Goal: Transaction & Acquisition: Purchase product/service

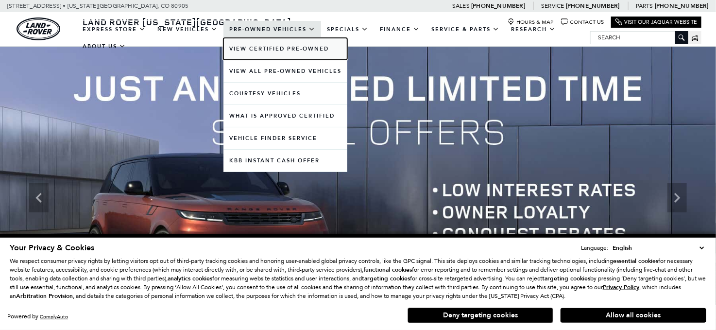
click at [284, 44] on link "View Certified Pre-Owned" at bounding box center [286, 49] width 124 height 22
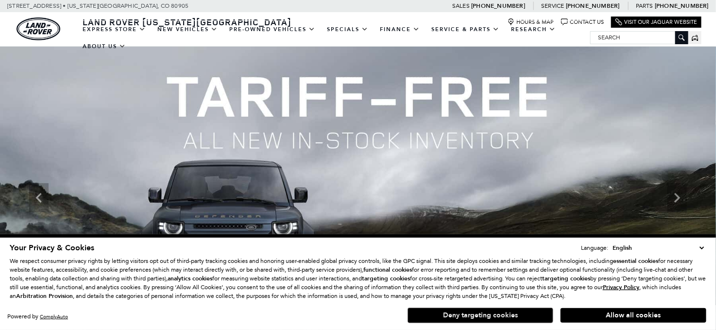
click at [469, 313] on button "Deny targeting cookies" at bounding box center [481, 316] width 146 height 16
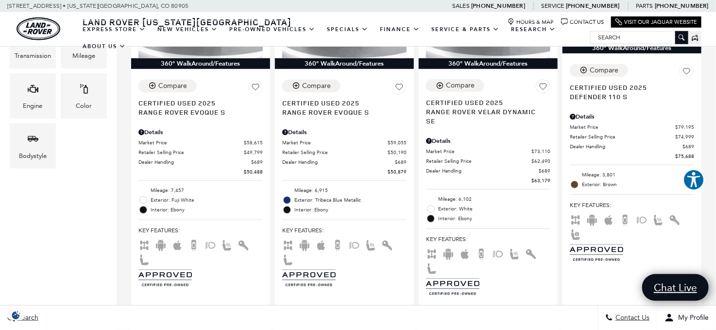
scroll to position [243, 0]
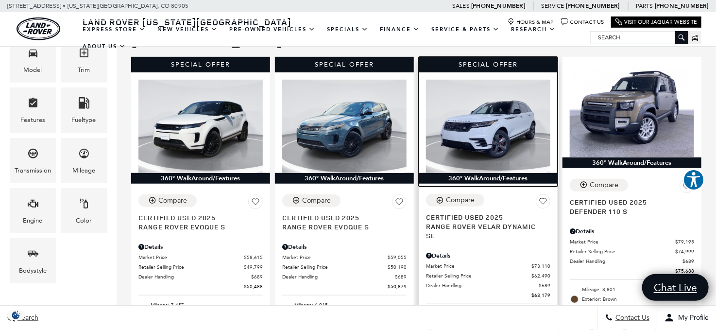
click at [501, 86] on img at bounding box center [488, 126] width 124 height 93
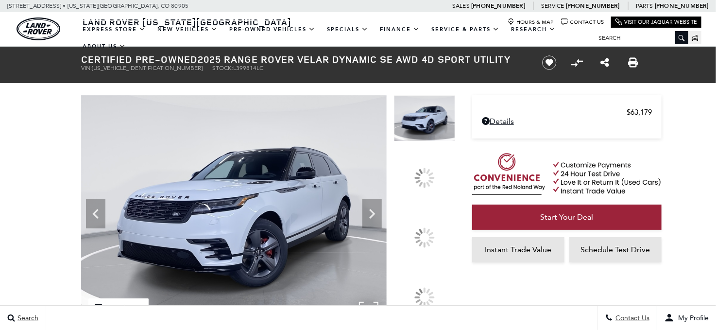
scroll to position [97, 0]
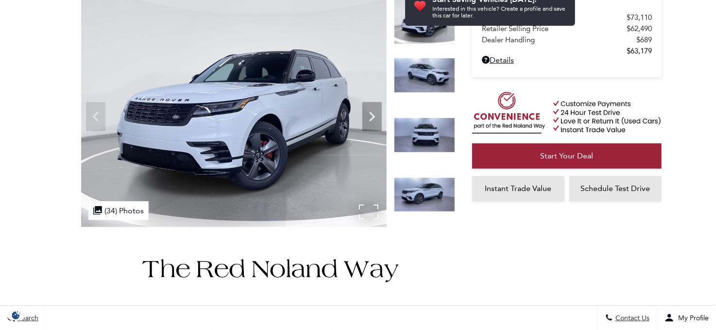
click at [122, 210] on div ".cls-1, .cls-3 { fill: #c50033; } .cls-1 { clip-rule: evenodd; } .cls-2 { clip-…" at bounding box center [118, 210] width 60 height 19
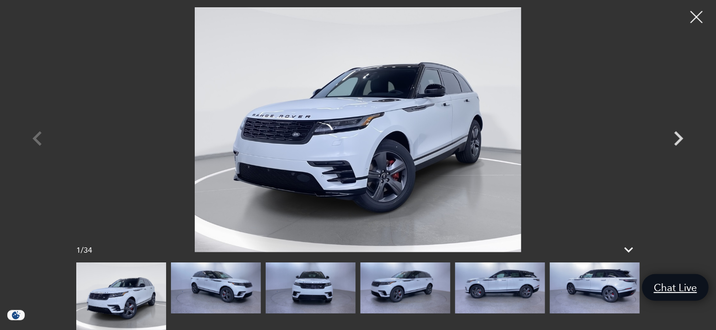
click at [588, 291] on img at bounding box center [595, 287] width 90 height 51
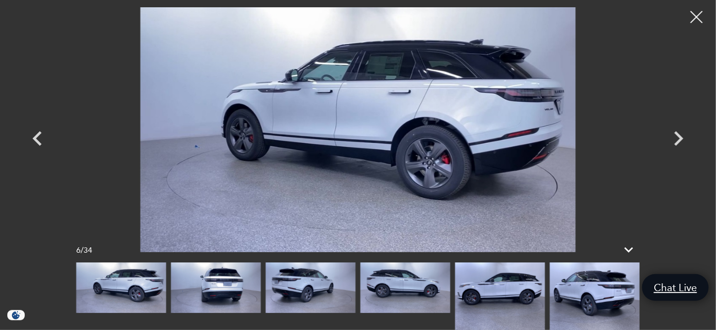
click at [599, 293] on img at bounding box center [595, 296] width 90 height 68
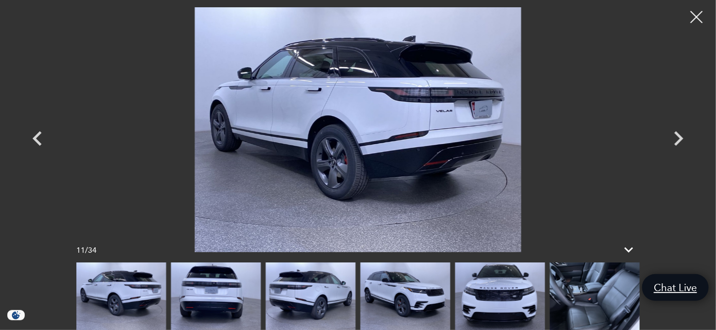
click at [584, 291] on img at bounding box center [595, 296] width 90 height 68
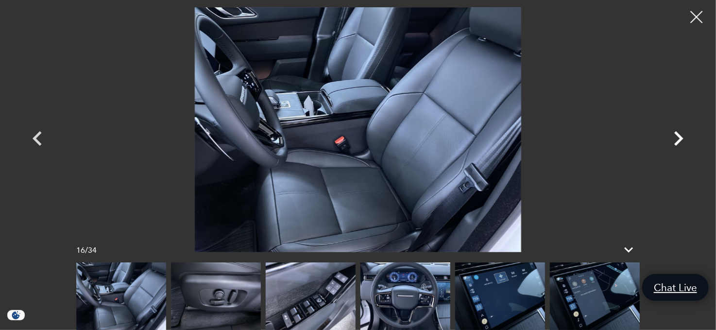
click at [679, 134] on icon "Next" at bounding box center [679, 138] width 9 height 15
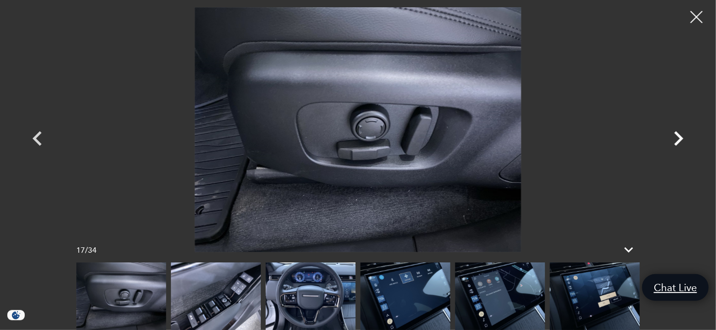
click at [679, 134] on icon "Next" at bounding box center [679, 138] width 9 height 15
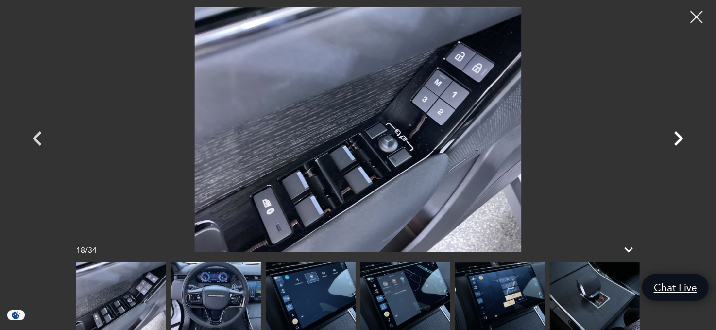
click at [679, 134] on icon "Next" at bounding box center [679, 138] width 9 height 15
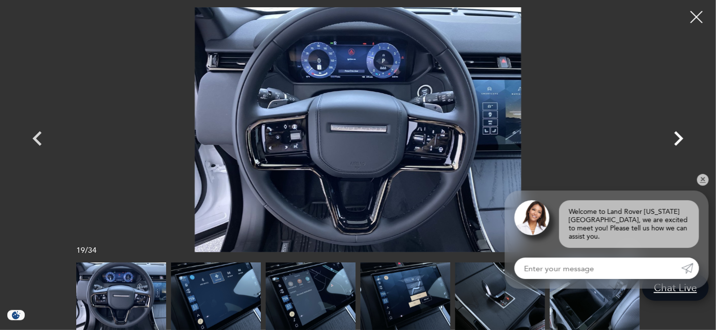
click at [679, 134] on icon "Next" at bounding box center [679, 138] width 9 height 15
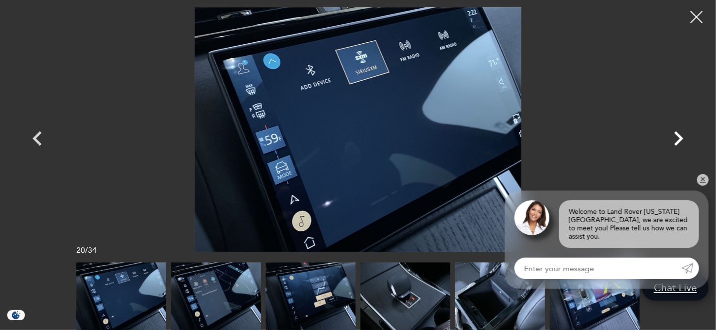
click at [679, 134] on icon "Next" at bounding box center [679, 138] width 9 height 15
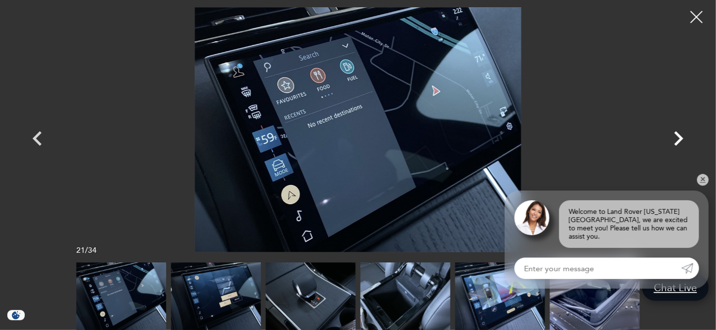
click at [679, 134] on icon "Next" at bounding box center [679, 138] width 9 height 15
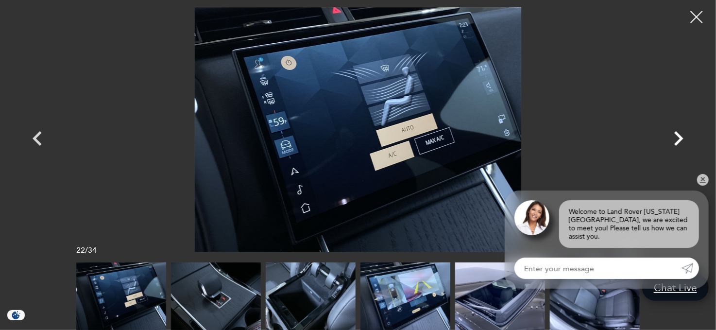
click at [679, 134] on icon "Next" at bounding box center [679, 138] width 9 height 15
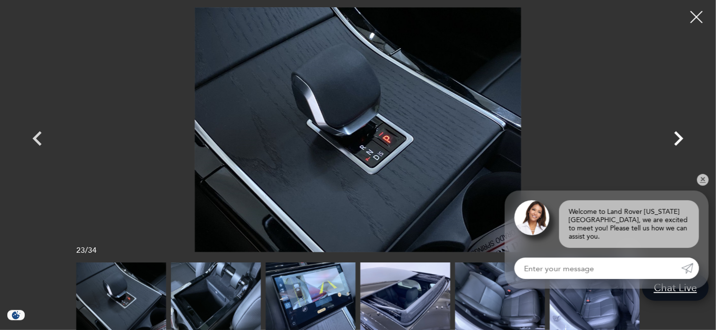
click at [679, 134] on icon "Next" at bounding box center [679, 138] width 9 height 15
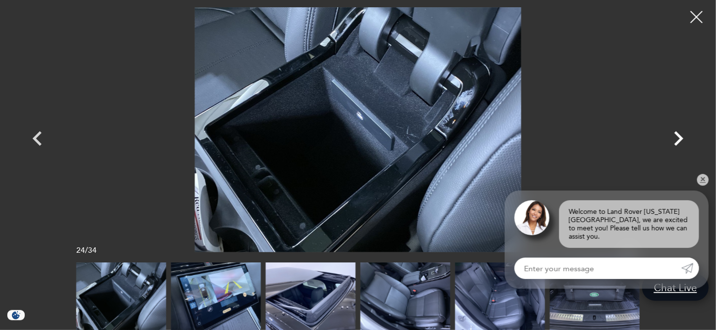
click at [679, 134] on icon "Next" at bounding box center [679, 138] width 9 height 15
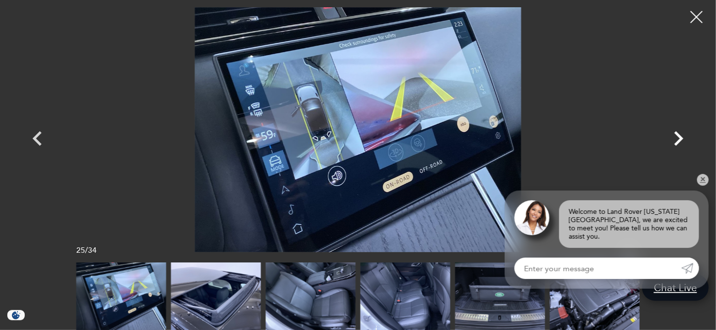
click at [679, 134] on icon "Next" at bounding box center [679, 138] width 9 height 15
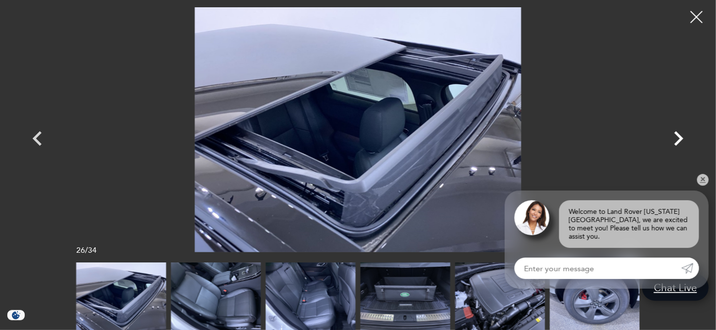
click at [679, 134] on icon "Next" at bounding box center [679, 138] width 9 height 15
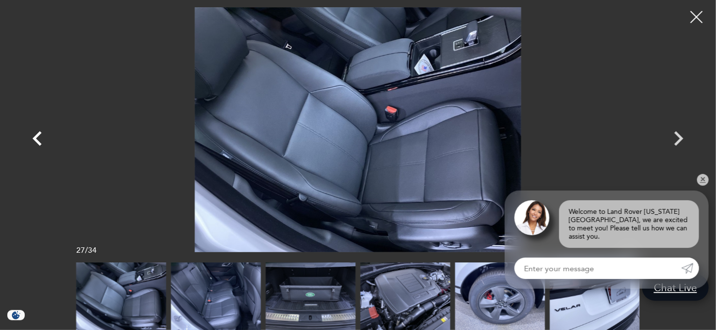
click at [37, 134] on icon "Previous" at bounding box center [37, 138] width 9 height 15
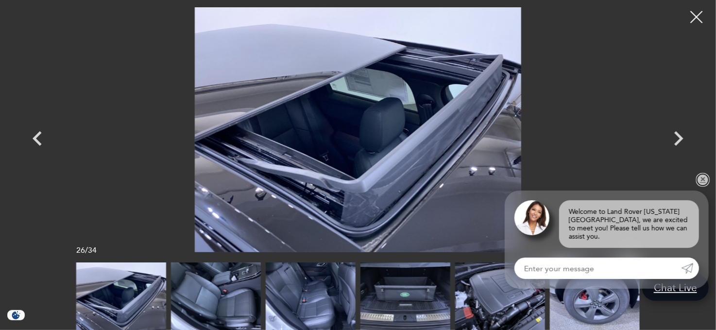
click at [702, 186] on link "✕" at bounding box center [703, 180] width 12 height 12
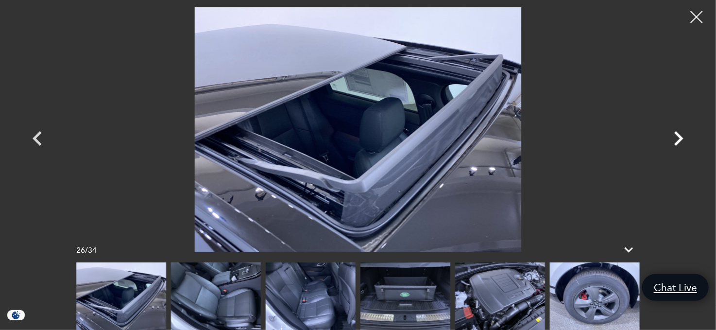
click at [676, 136] on icon "Next" at bounding box center [678, 138] width 29 height 29
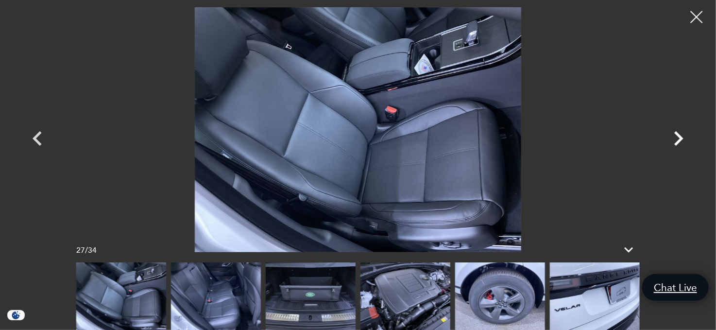
click at [676, 136] on icon "Next" at bounding box center [678, 138] width 29 height 29
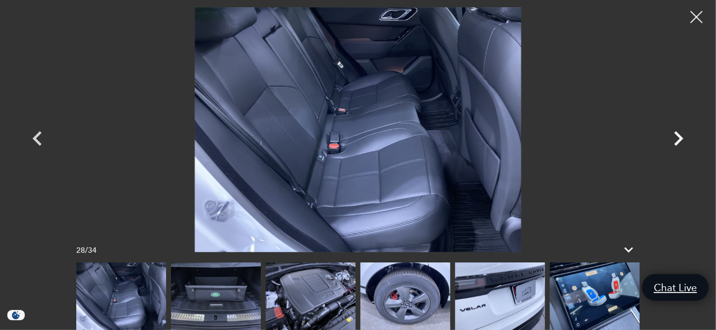
click at [676, 136] on icon "Next" at bounding box center [678, 138] width 29 height 29
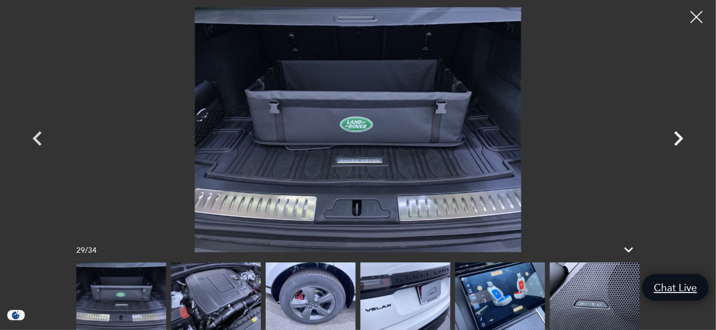
click at [676, 136] on icon "Next" at bounding box center [678, 138] width 29 height 29
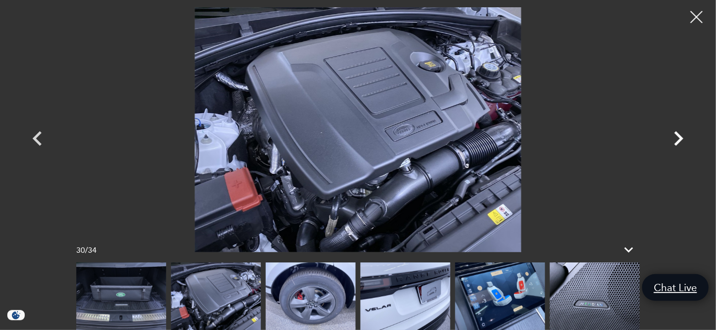
click at [676, 136] on icon "Next" at bounding box center [678, 138] width 29 height 29
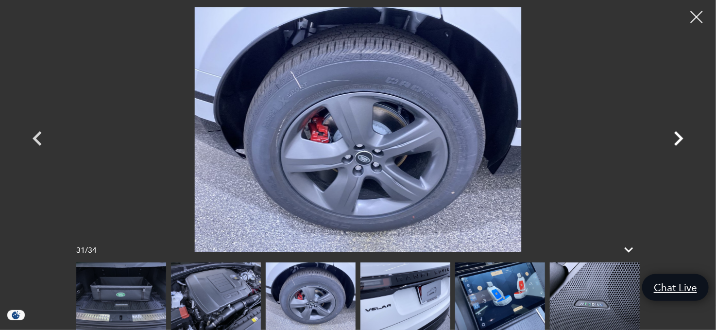
click at [676, 136] on icon "Next" at bounding box center [678, 138] width 29 height 29
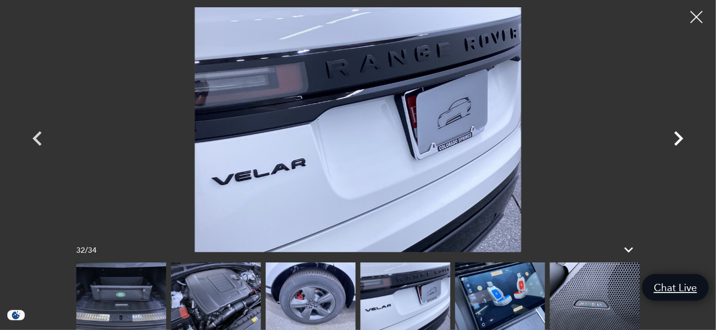
click at [676, 136] on icon "Next" at bounding box center [678, 138] width 29 height 29
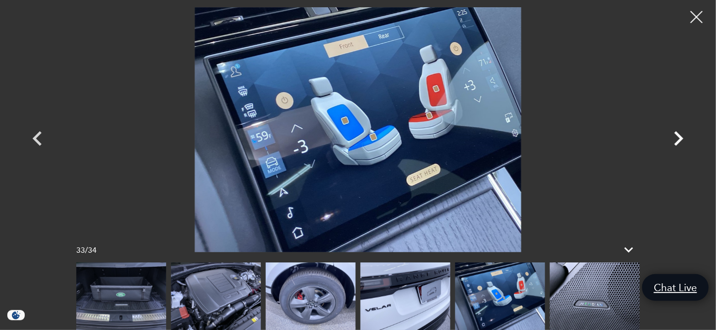
click at [676, 136] on icon "Next" at bounding box center [678, 138] width 29 height 29
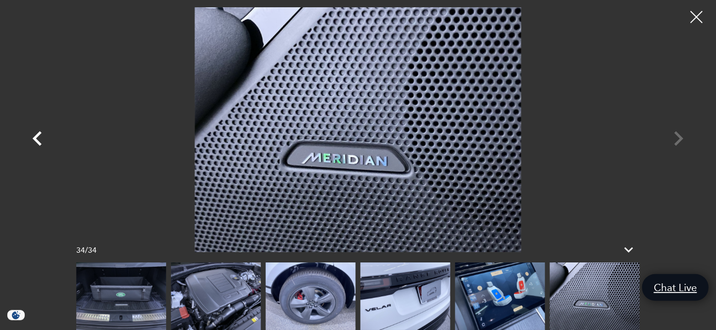
click at [35, 136] on icon "Previous" at bounding box center [37, 138] width 29 height 29
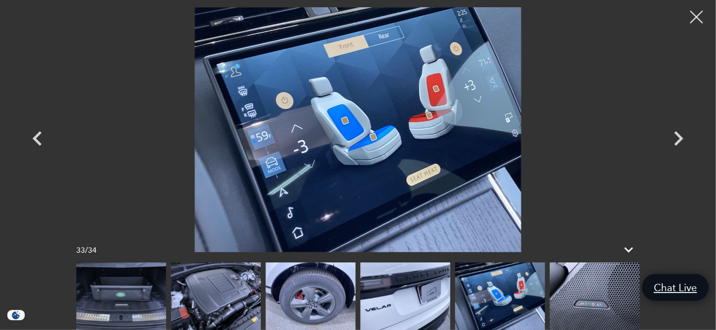
click at [698, 15] on div at bounding box center [697, 17] width 26 height 26
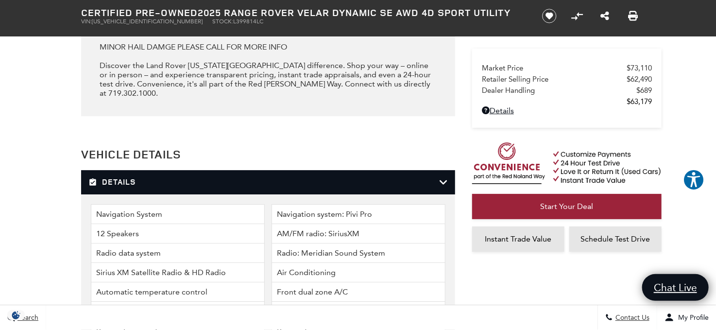
scroll to position [1507, 0]
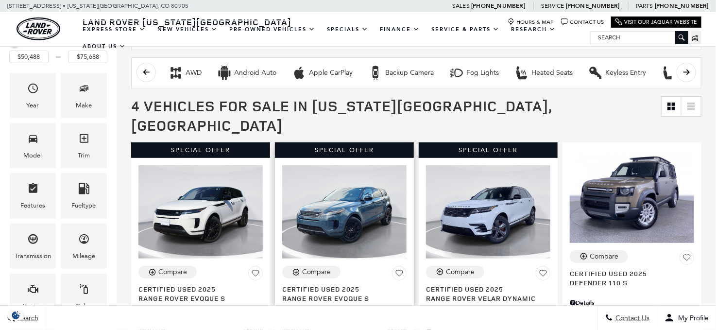
scroll to position [243, 0]
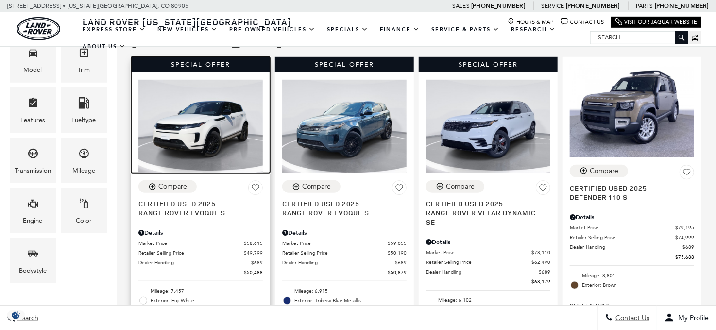
click at [208, 91] on img at bounding box center [201, 126] width 124 height 93
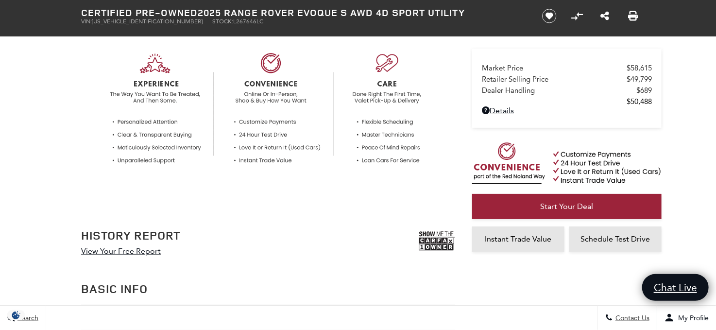
scroll to position [389, 0]
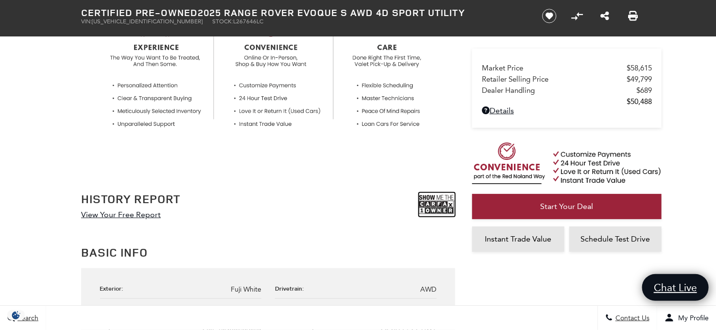
click at [435, 200] on img at bounding box center [437, 204] width 36 height 24
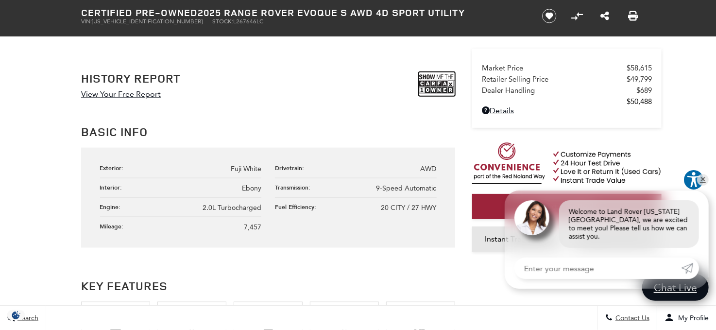
scroll to position [535, 0]
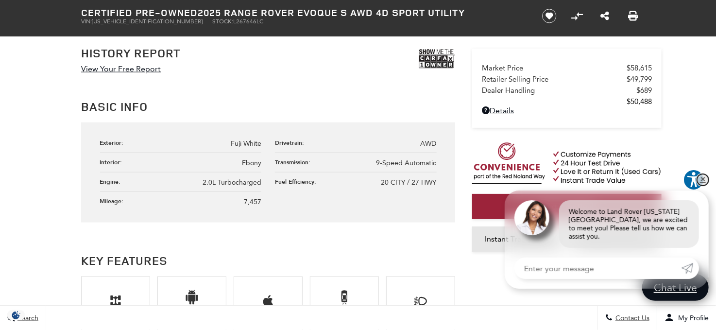
click at [701, 186] on link "✕" at bounding box center [703, 180] width 12 height 12
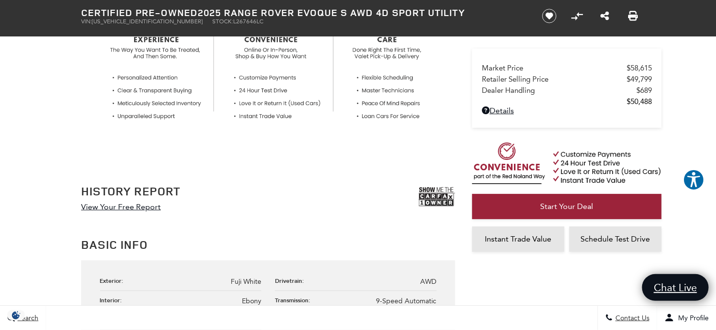
scroll to position [389, 0]
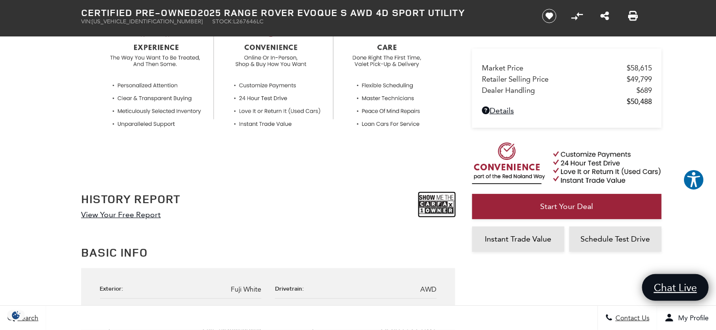
click at [435, 199] on img at bounding box center [437, 204] width 36 height 24
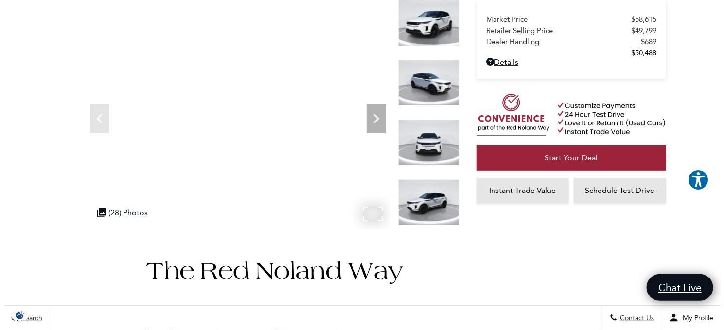
scroll to position [97, 0]
